Goal: Task Accomplishment & Management: Use online tool/utility

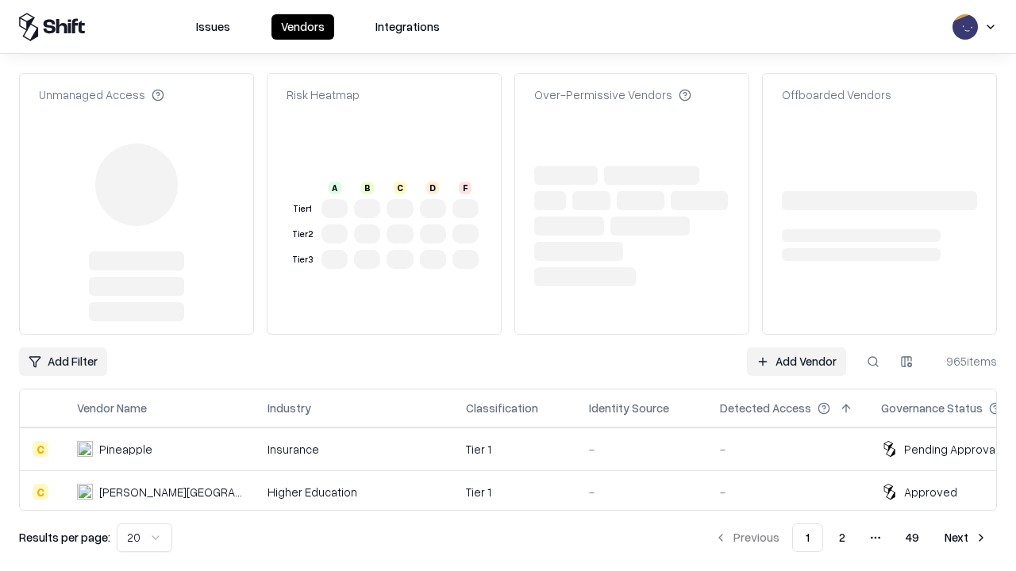
click at [796, 348] on link "Add Vendor" at bounding box center [796, 362] width 99 height 29
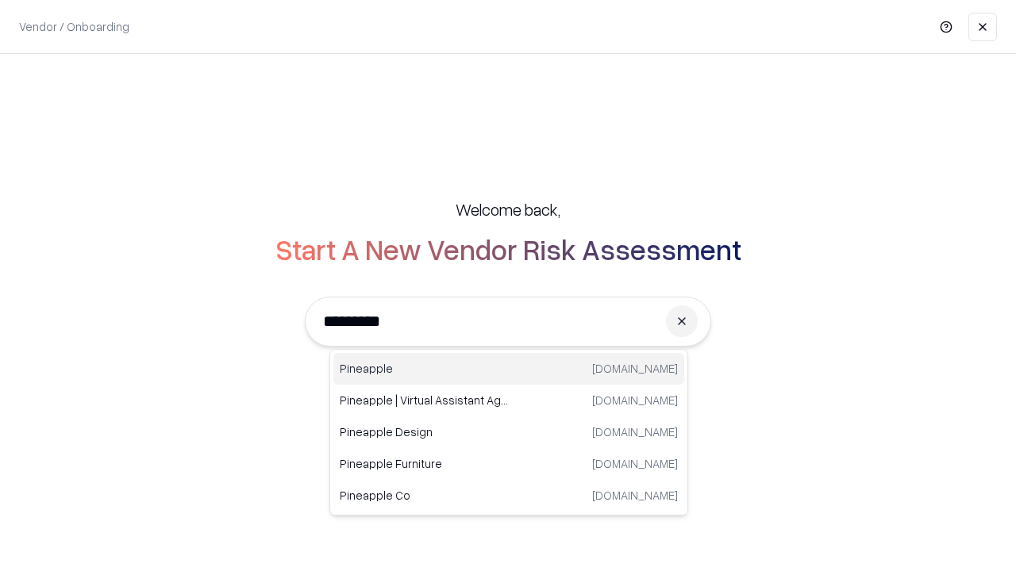
click at [509, 369] on div "Pineapple [DOMAIN_NAME]" at bounding box center [508, 369] width 351 height 32
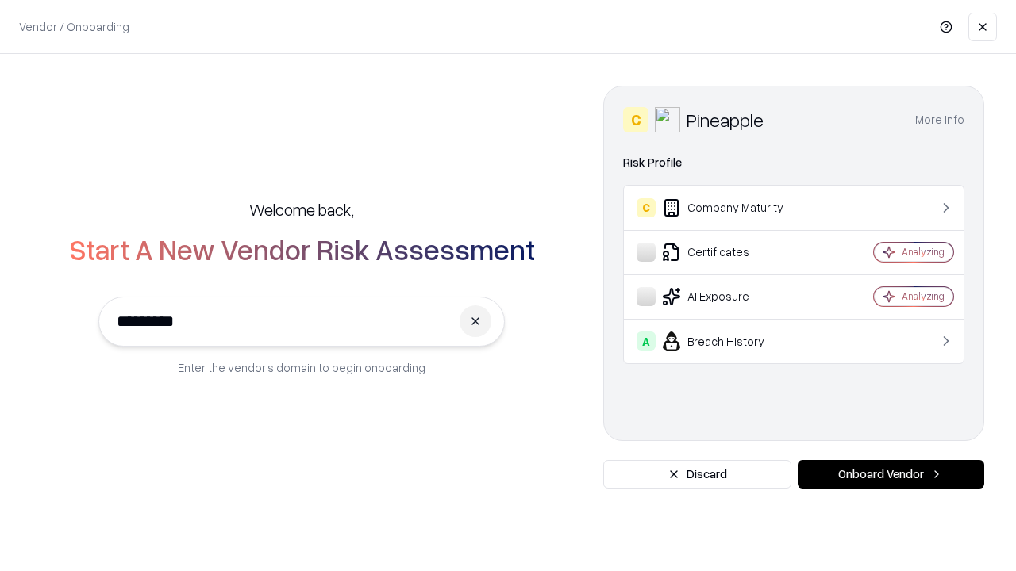
type input "*********"
click at [890, 474] on button "Onboard Vendor" at bounding box center [890, 474] width 186 height 29
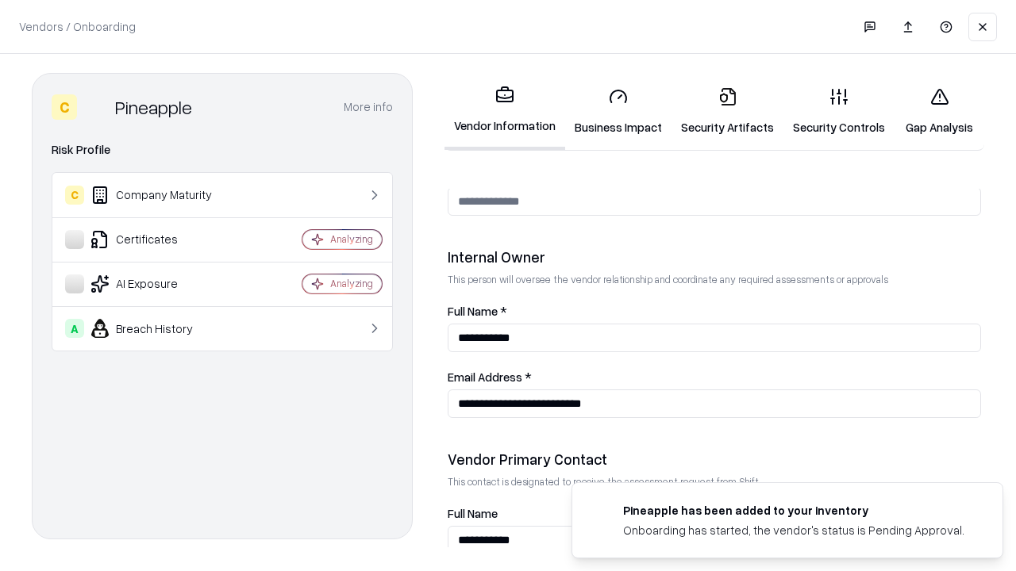
scroll to position [822, 0]
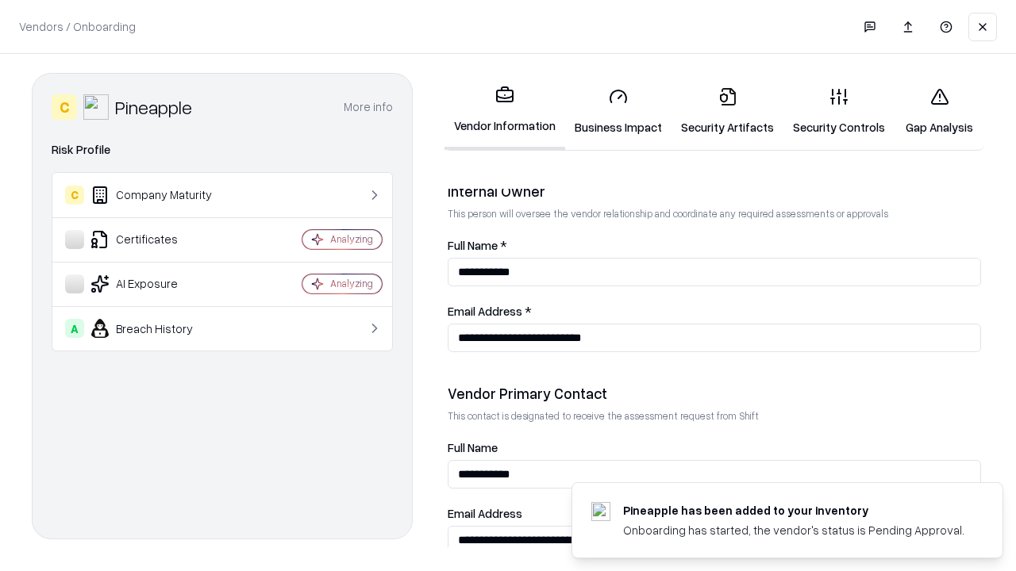
click at [618, 111] on link "Business Impact" at bounding box center [618, 112] width 106 height 74
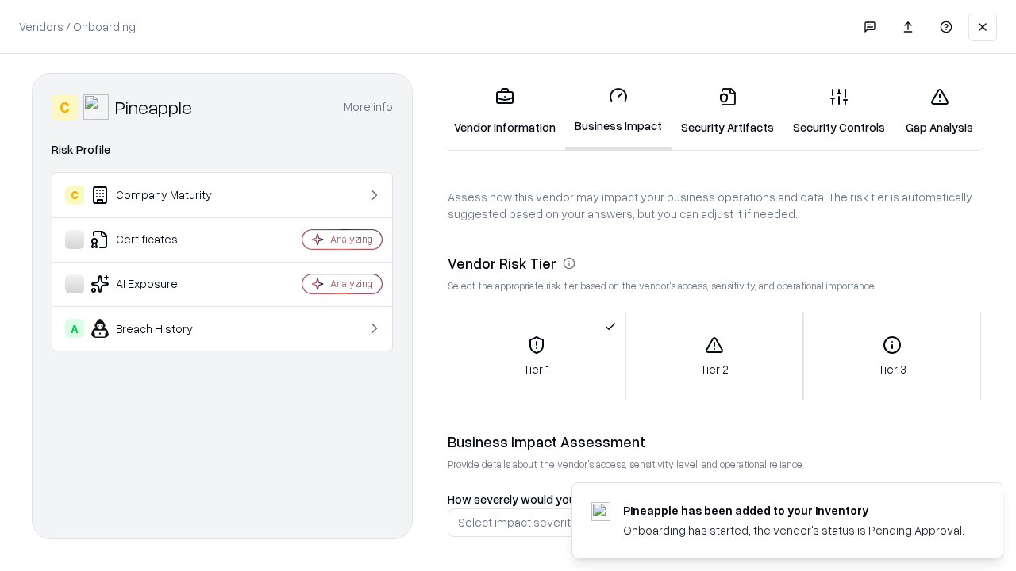
click at [727, 111] on link "Security Artifacts" at bounding box center [727, 112] width 112 height 74
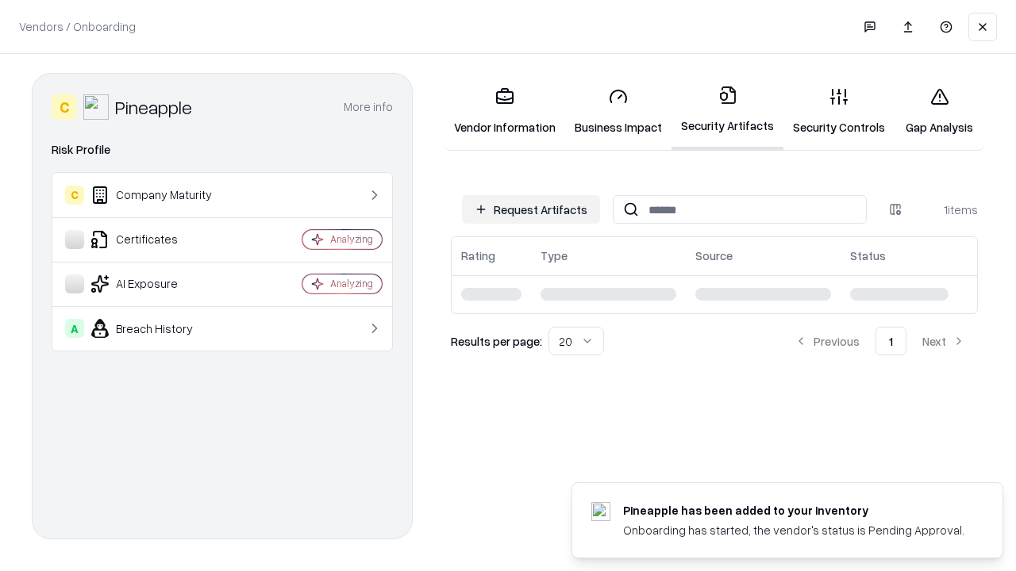
click at [531, 209] on button "Request Artifacts" at bounding box center [531, 209] width 138 height 29
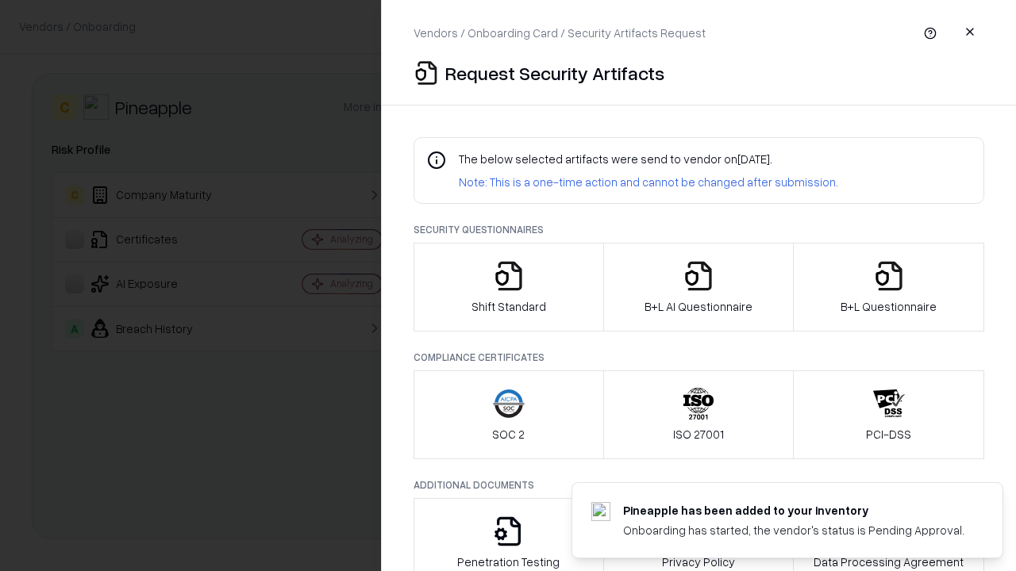
click at [508, 287] on icon "button" at bounding box center [509, 276] width 32 height 32
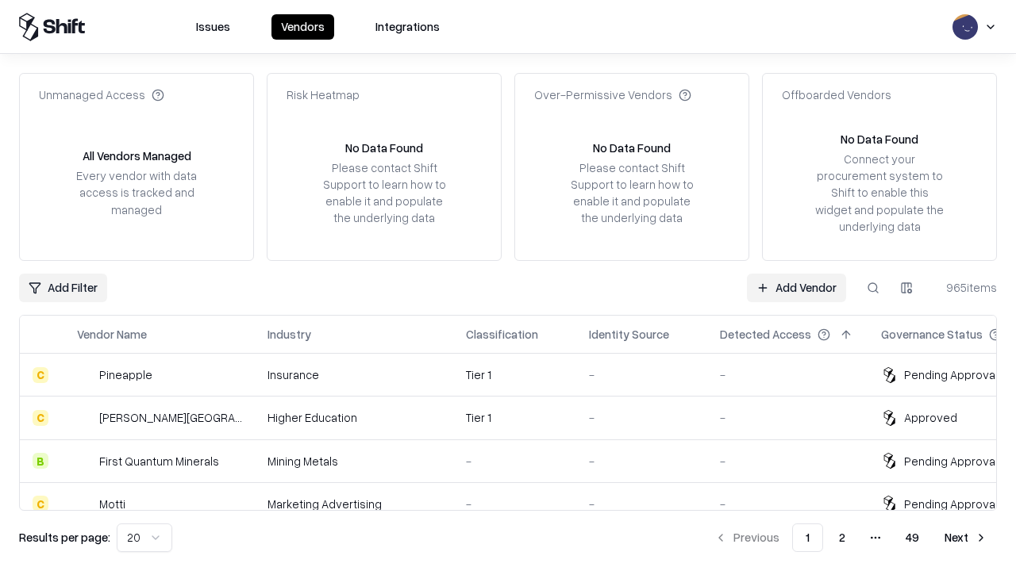
click at [796, 287] on link "Add Vendor" at bounding box center [796, 288] width 99 height 29
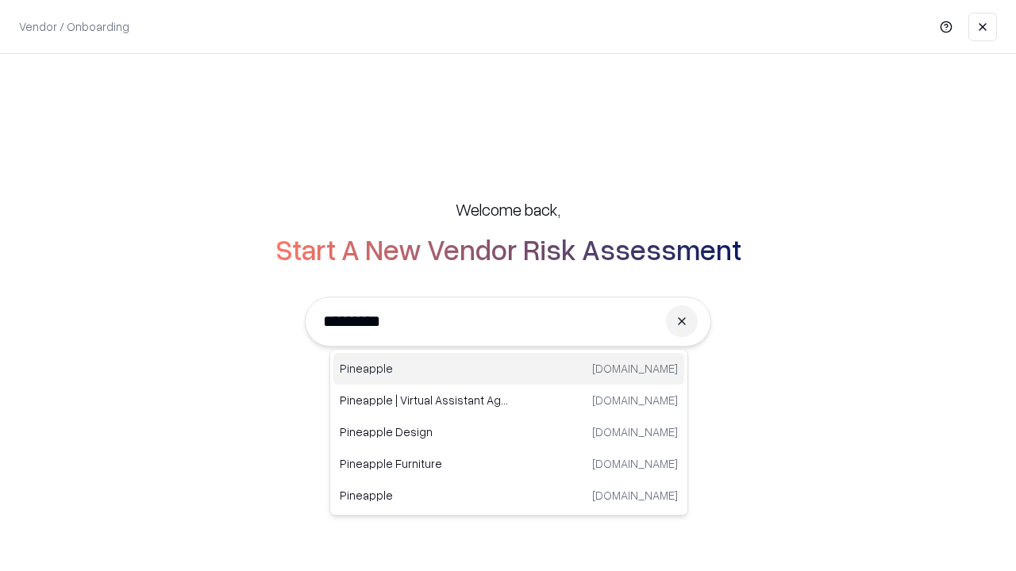
click at [509, 369] on div "Pineapple [DOMAIN_NAME]" at bounding box center [508, 369] width 351 height 32
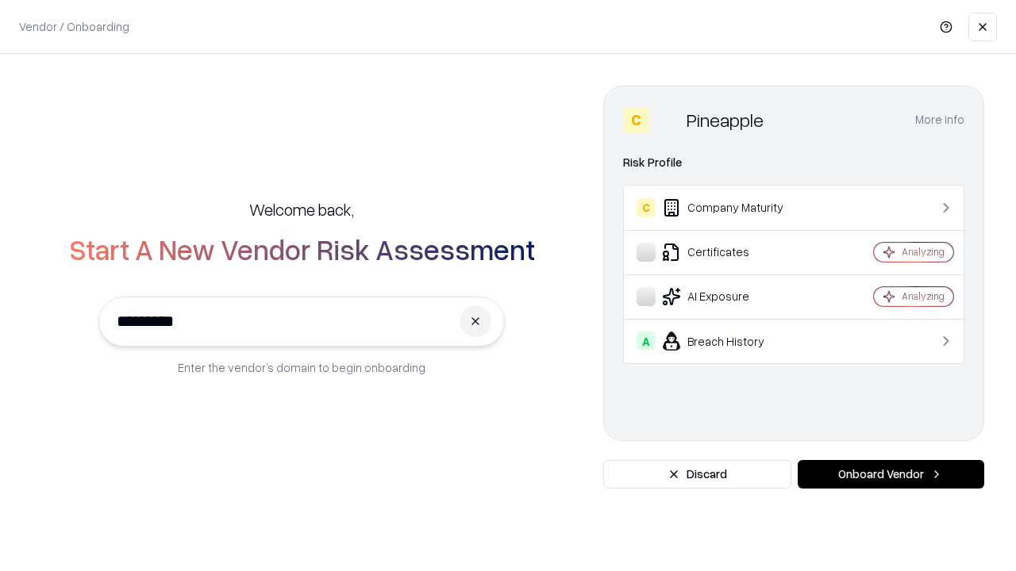
type input "*********"
click at [890, 474] on button "Onboard Vendor" at bounding box center [890, 474] width 186 height 29
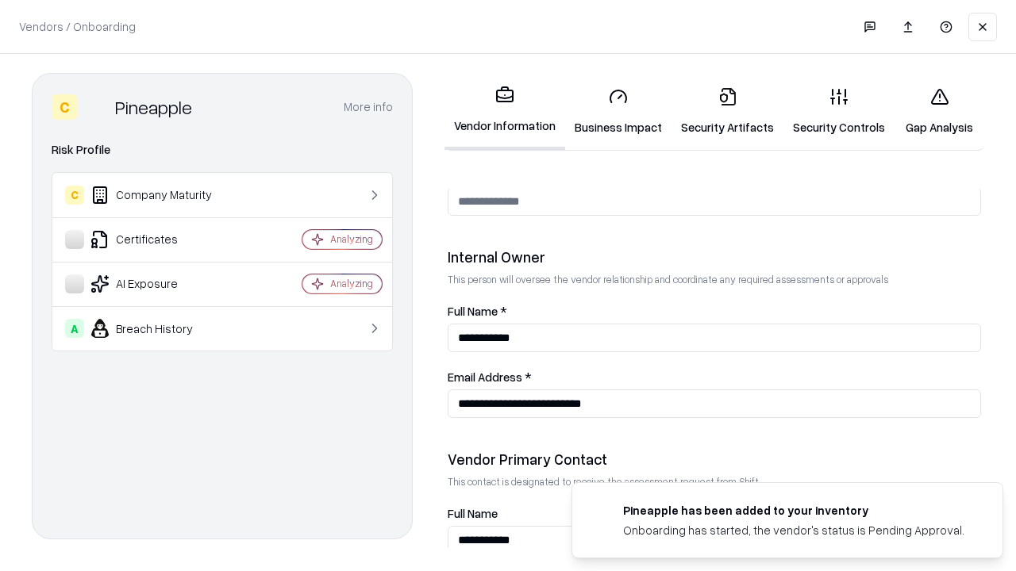
scroll to position [822, 0]
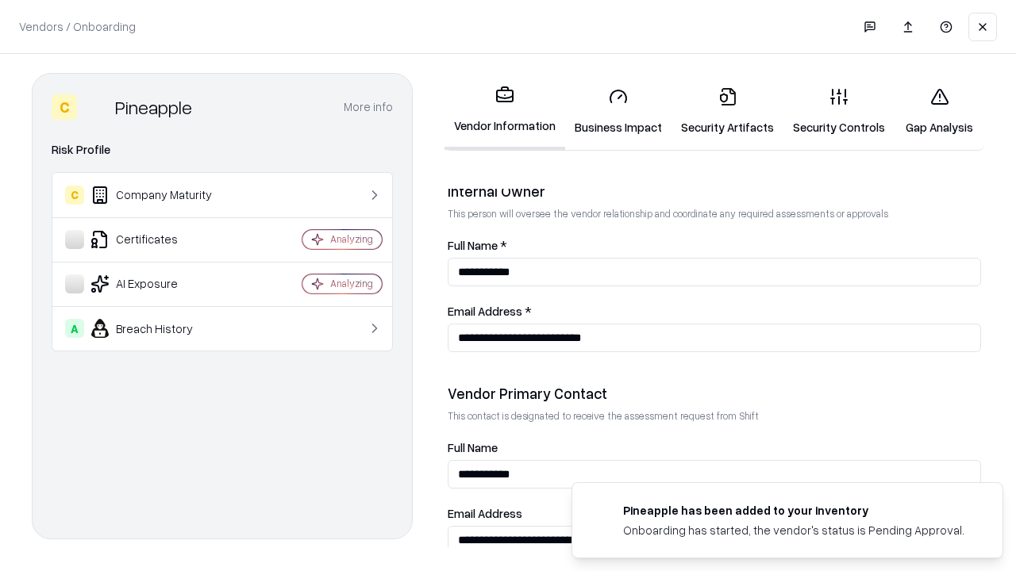
click at [939, 111] on link "Gap Analysis" at bounding box center [939, 112] width 90 height 74
